Goal: Transaction & Acquisition: Purchase product/service

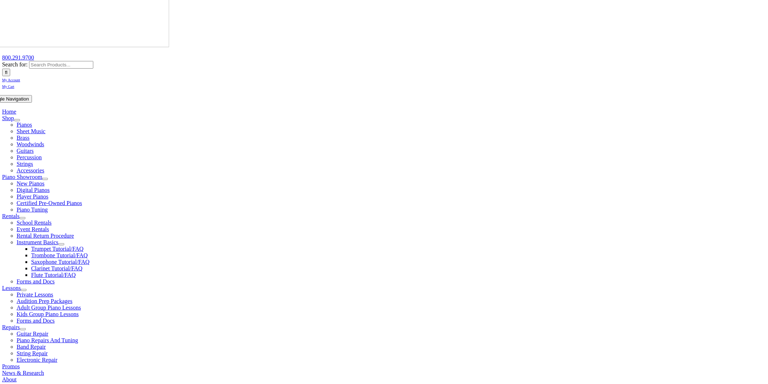
scroll to position [201, 0]
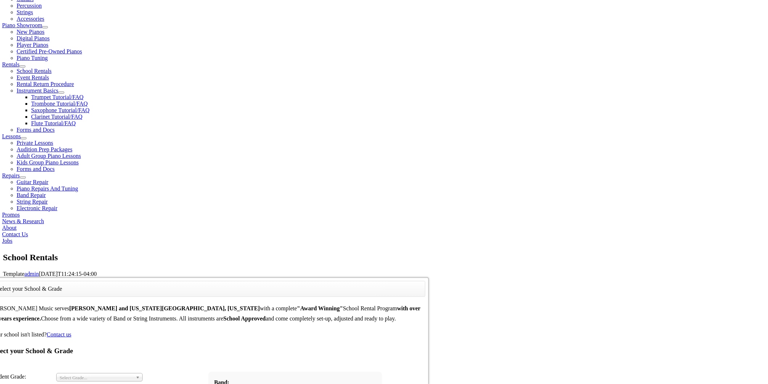
click at [133, 373] on span "Select Grade..." at bounding box center [96, 377] width 73 height 9
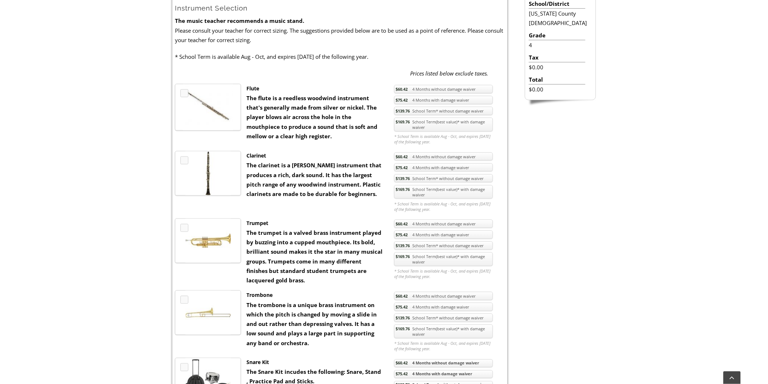
scroll to position [201, 0]
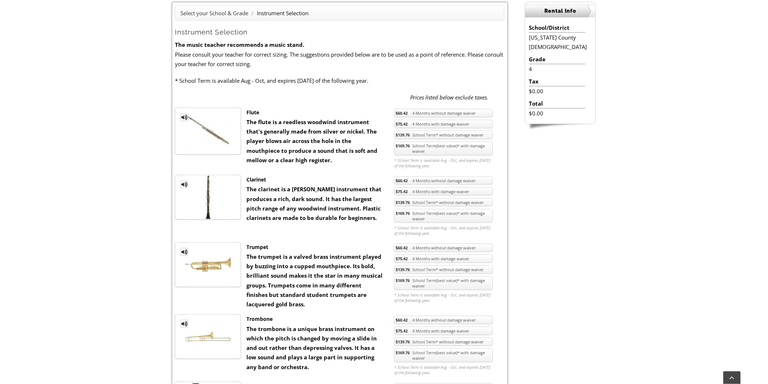
click at [417, 113] on link "$60.42 4 Months without damage waiver" at bounding box center [443, 113] width 99 height 8
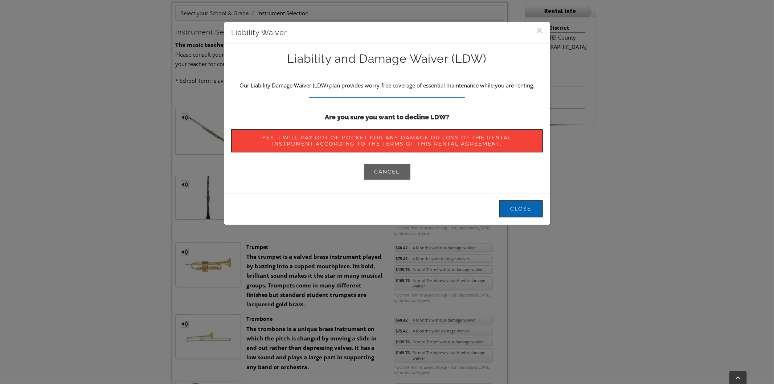
click at [397, 173] on link "Cancel" at bounding box center [387, 171] width 48 height 17
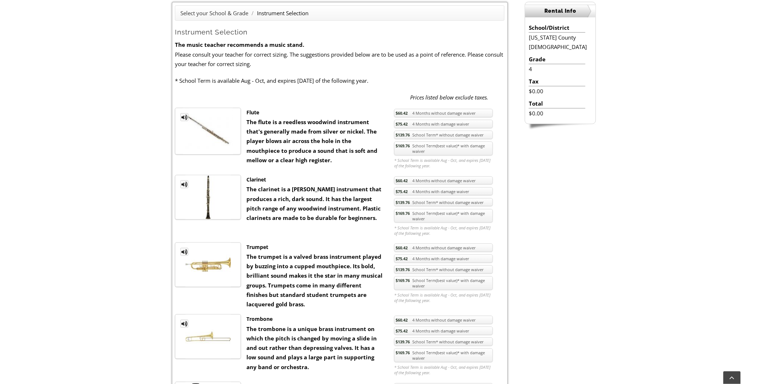
click at [421, 151] on link "$169.76 School Term(best value)* with damage waiver" at bounding box center [443, 149] width 99 height 14
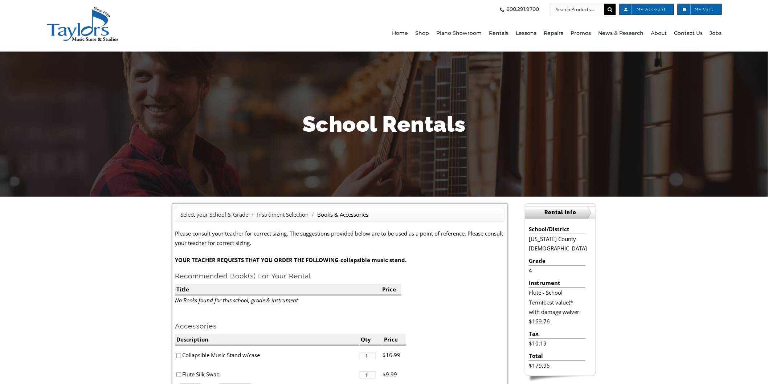
click at [523, 111] on h1 "School Rentals" at bounding box center [384, 124] width 425 height 30
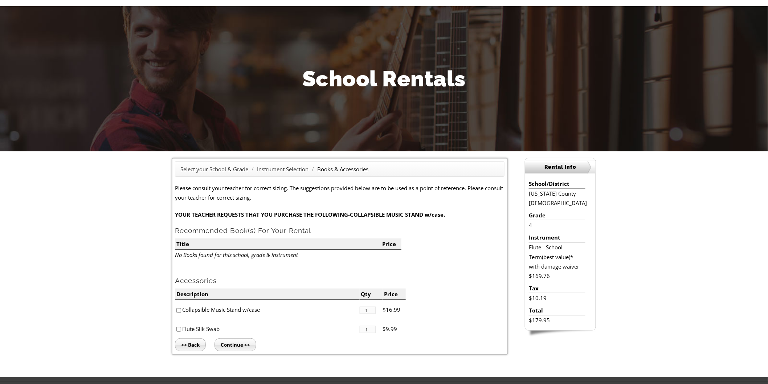
scroll to position [40, 0]
